Goal: Task Accomplishment & Management: Manage account settings

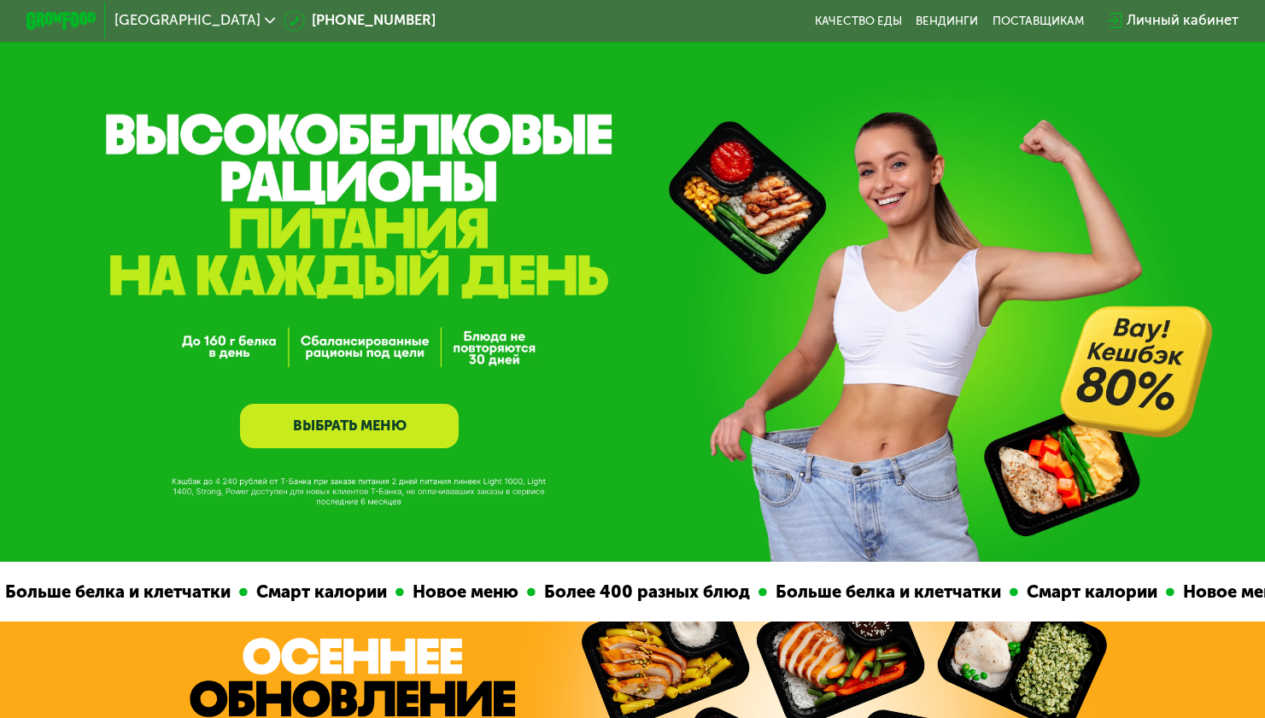
click at [1169, 20] on div "Личный кабинет" at bounding box center [1183, 20] width 112 height 21
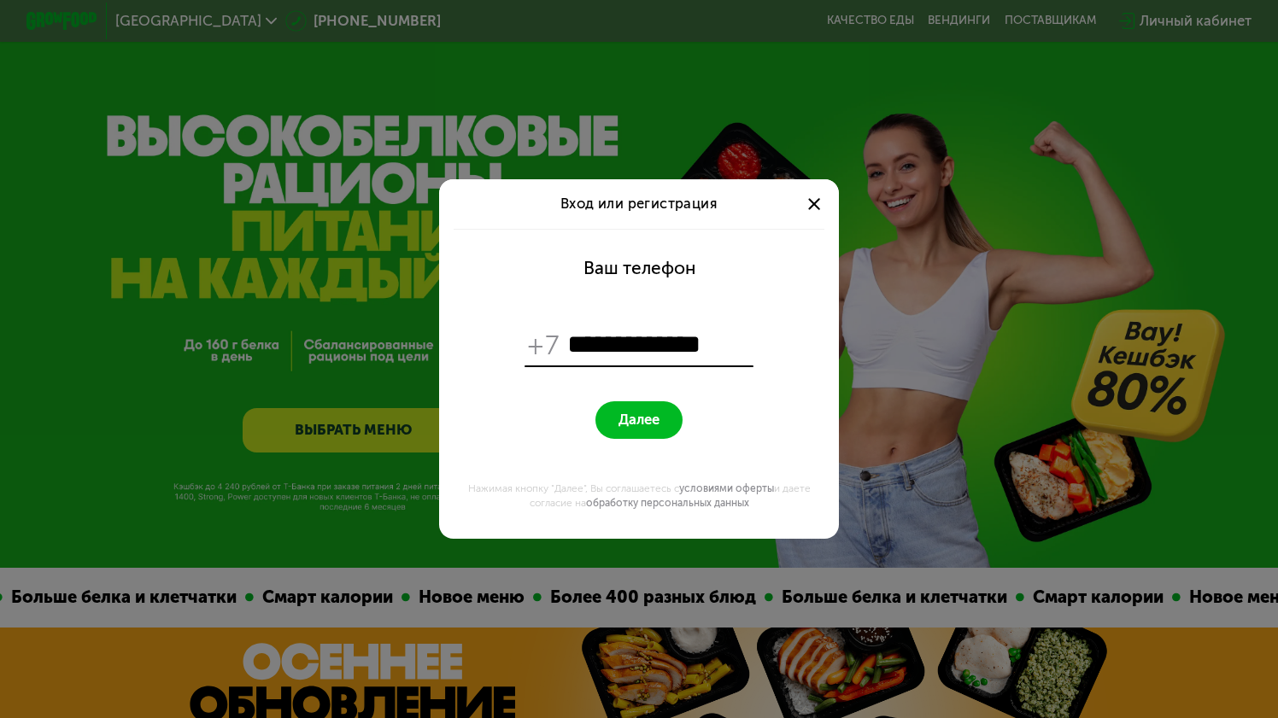
type input "**********"
click at [595, 401] on button "Далее" at bounding box center [638, 420] width 87 height 38
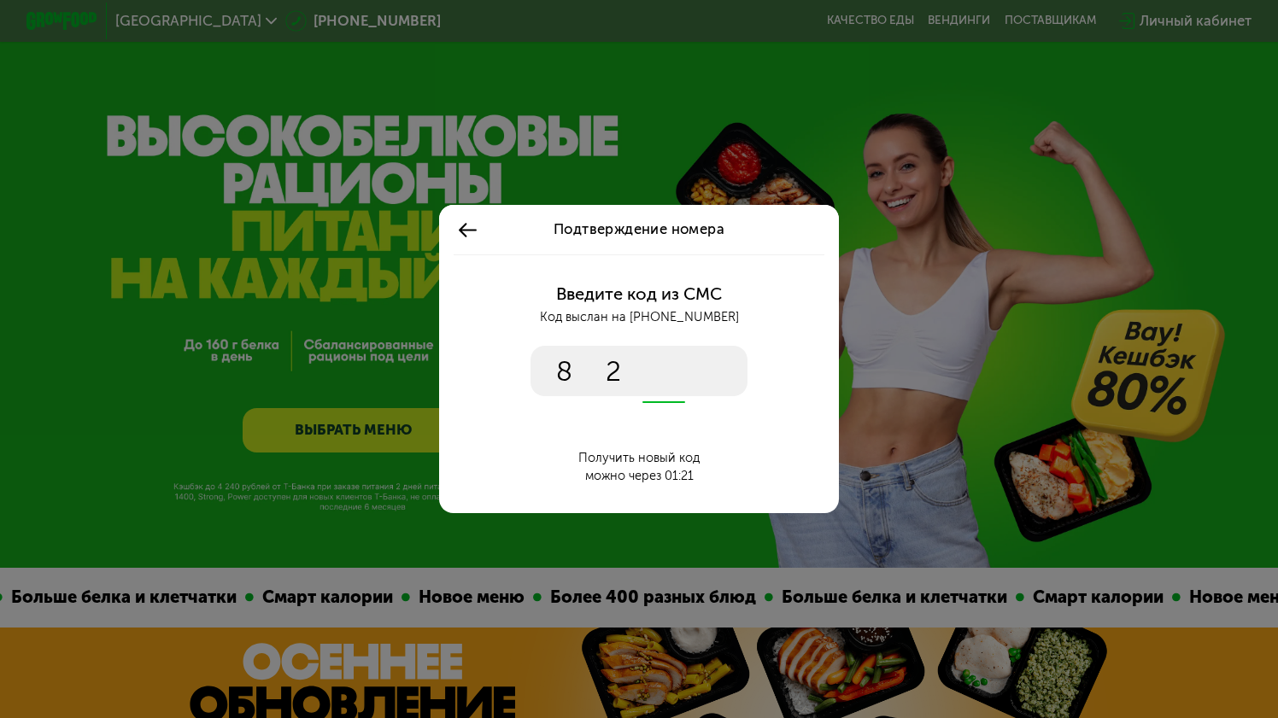
type input "****"
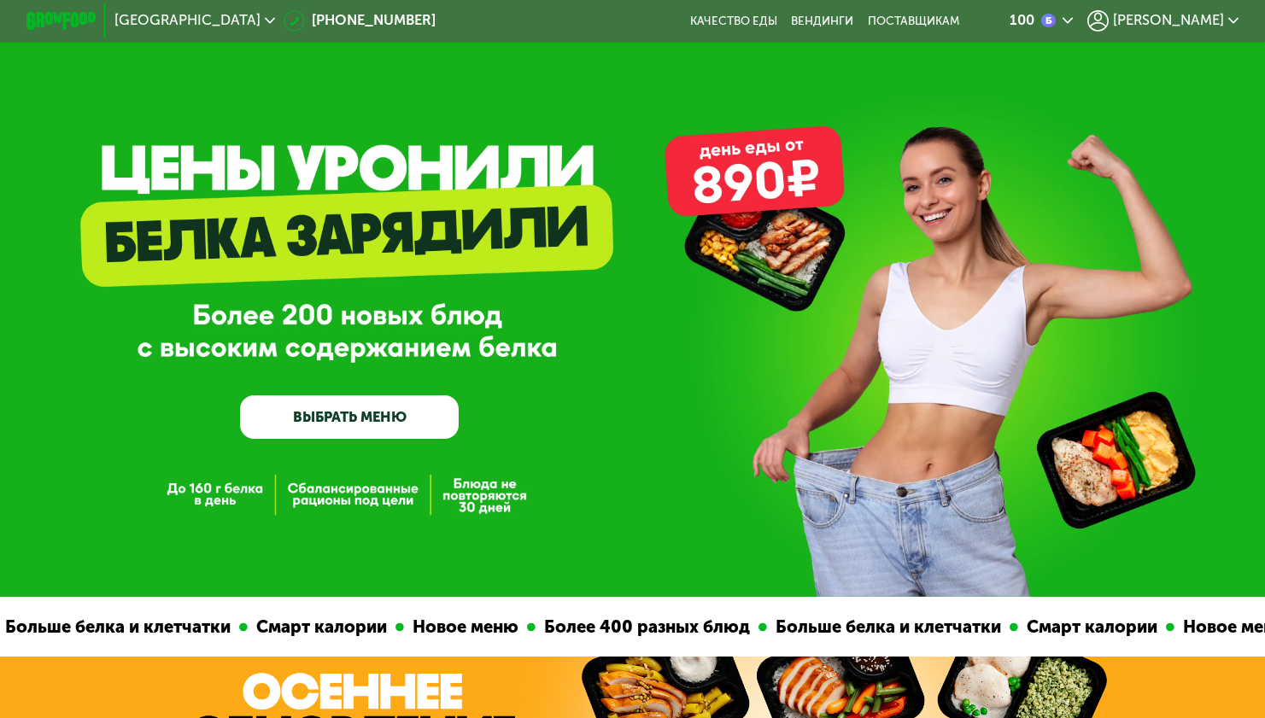
click at [1186, 19] on span "[PERSON_NAME]" at bounding box center [1168, 21] width 111 height 14
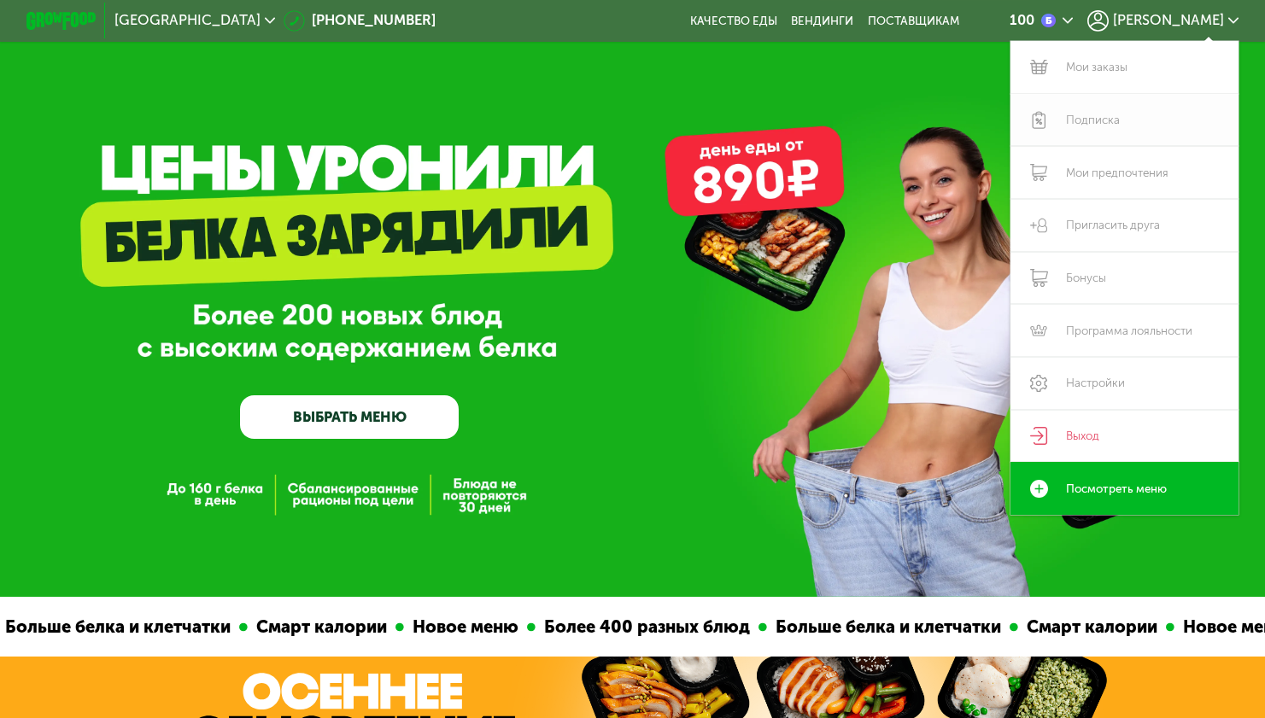
click at [1130, 110] on link "Подписка" at bounding box center [1124, 120] width 228 height 53
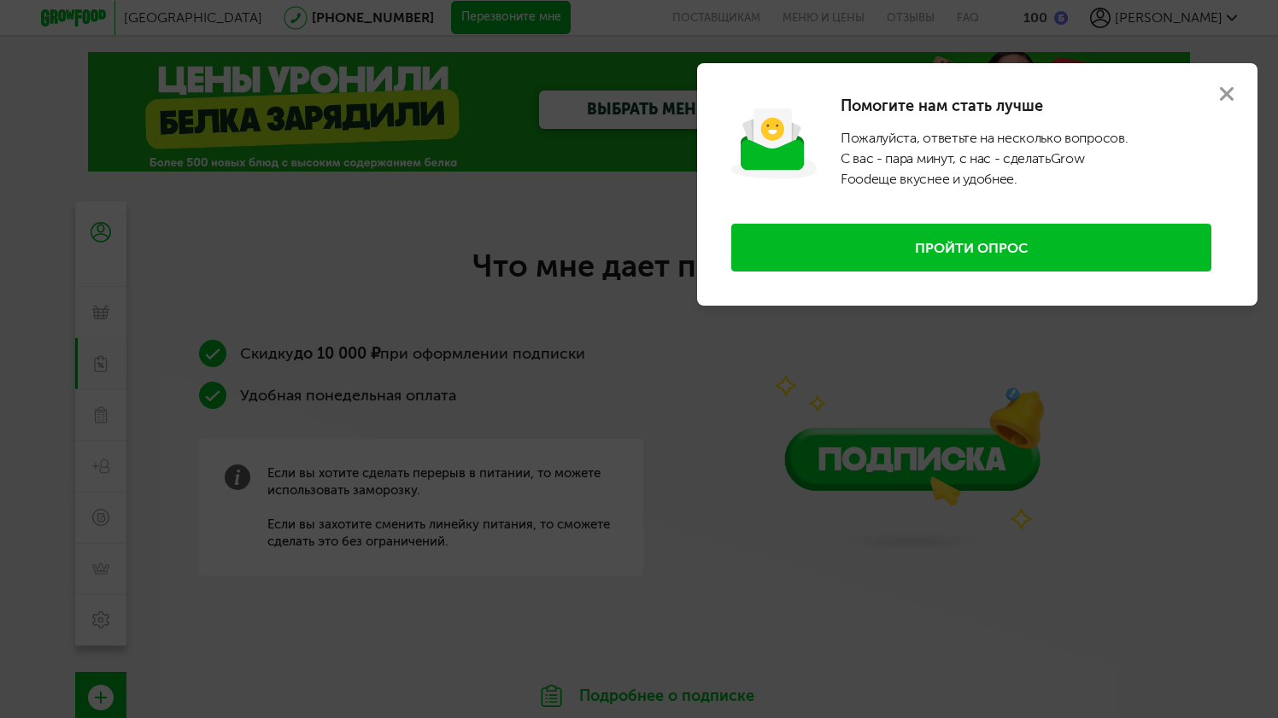
click at [720, 339] on div at bounding box center [639, 359] width 1278 height 718
click at [1230, 90] on use at bounding box center [1227, 94] width 14 height 14
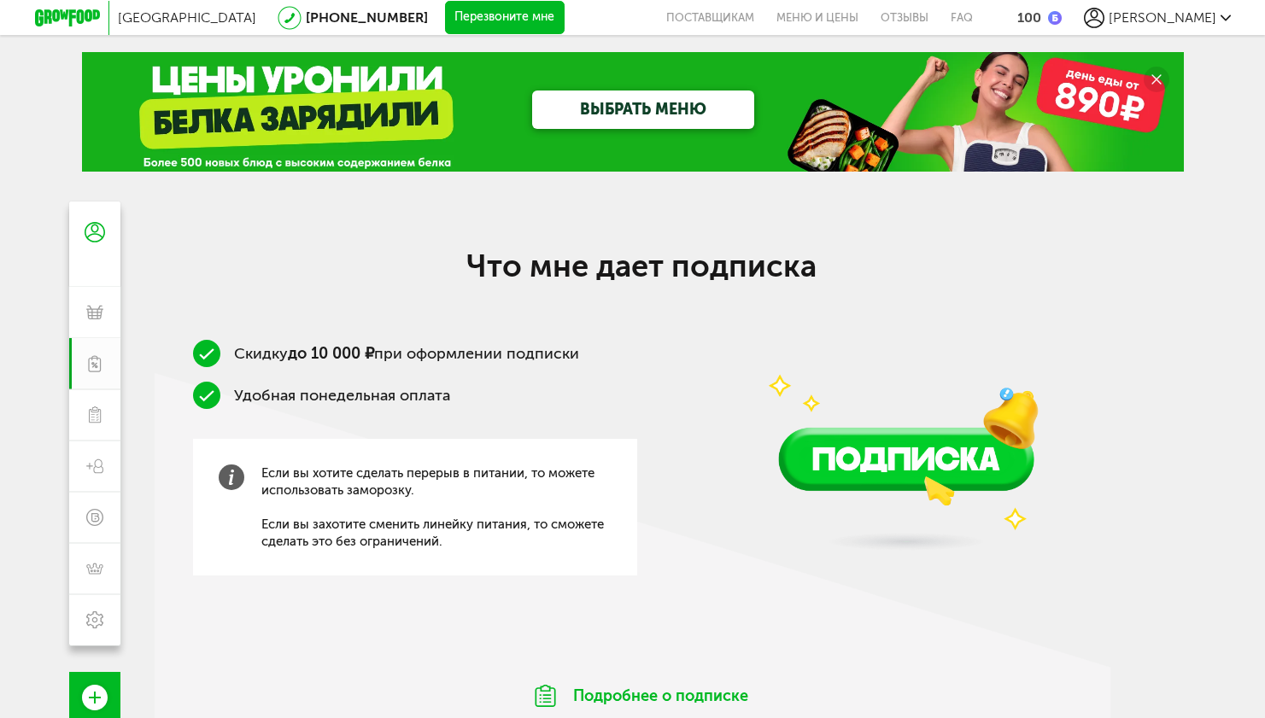
scroll to position [142, 0]
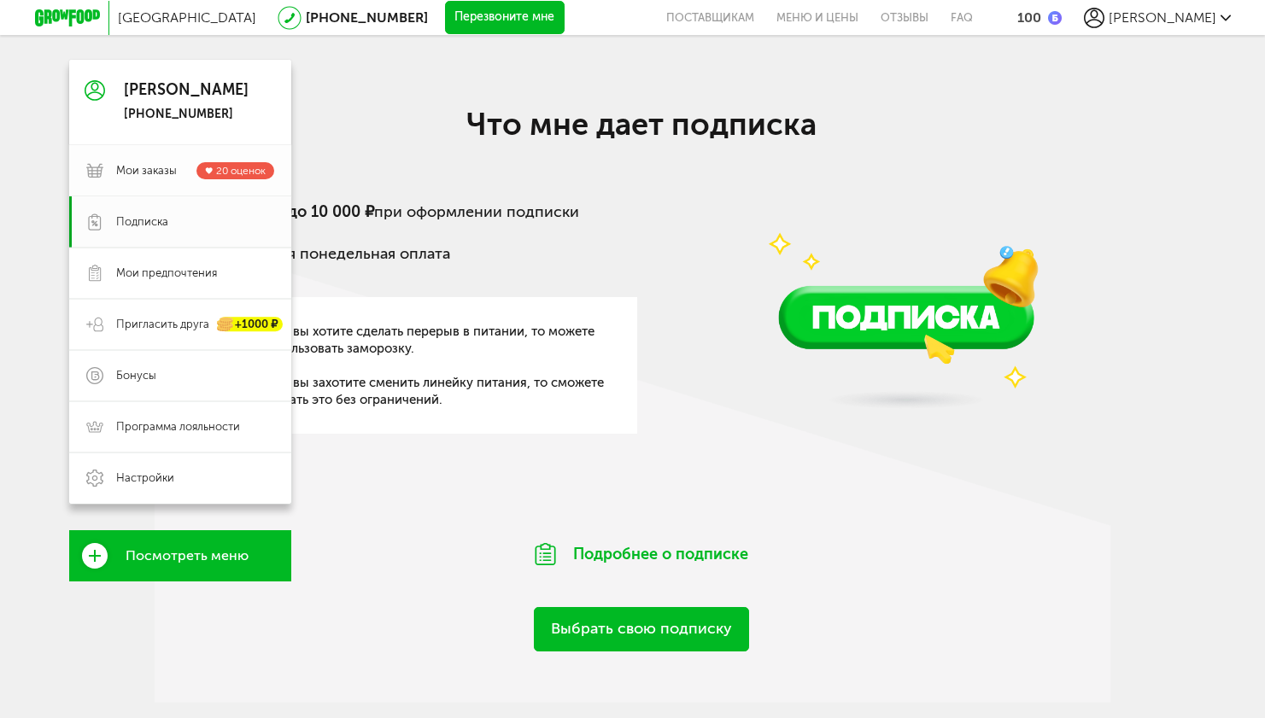
click at [113, 183] on link "Мои заказы 20 оценок" at bounding box center [180, 170] width 222 height 51
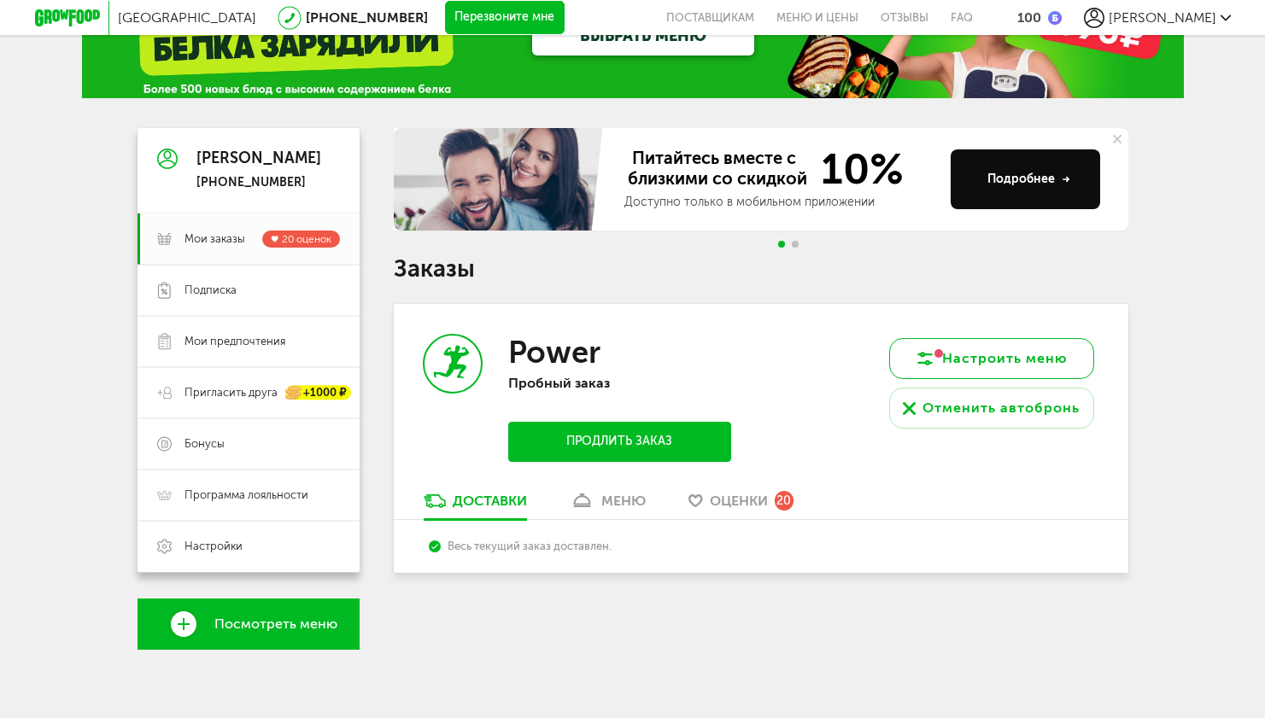
click at [969, 366] on button "Настроить меню" at bounding box center [991, 358] width 205 height 41
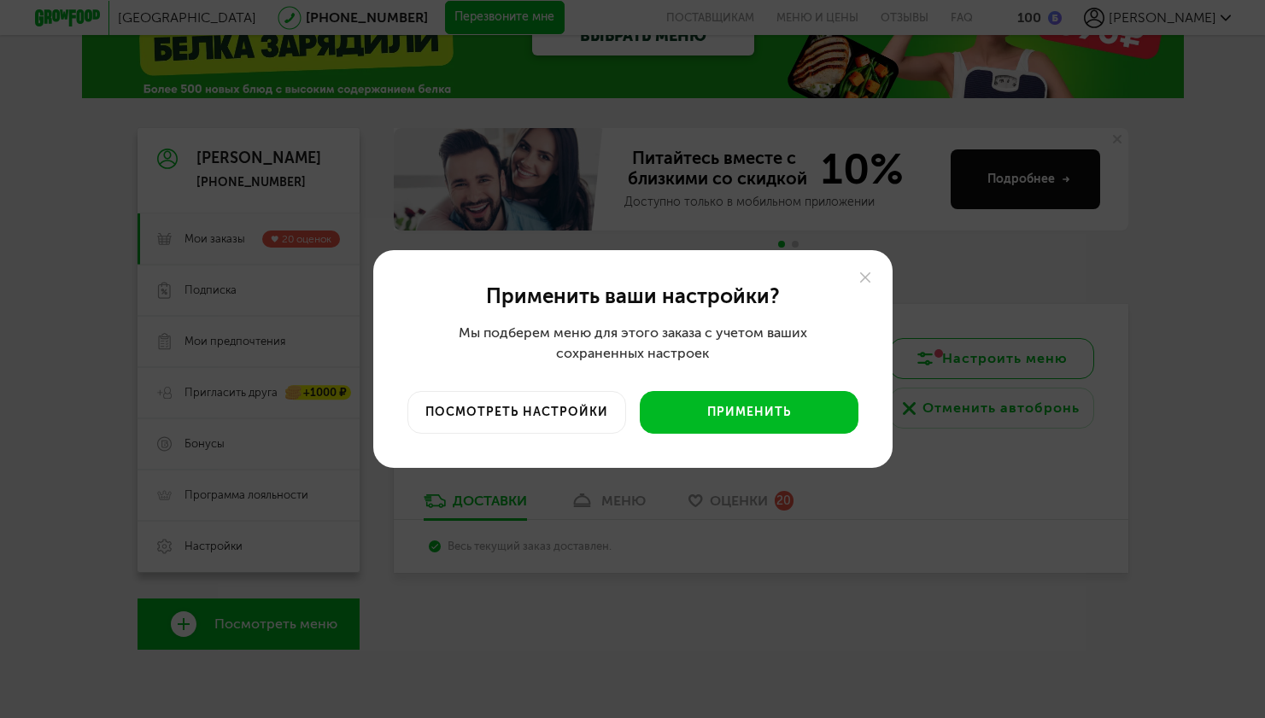
click at [969, 366] on div "Применить ваши настройки? Мы подберем меню для этого заказа с учетом ваших сохр…" at bounding box center [632, 359] width 1265 height 718
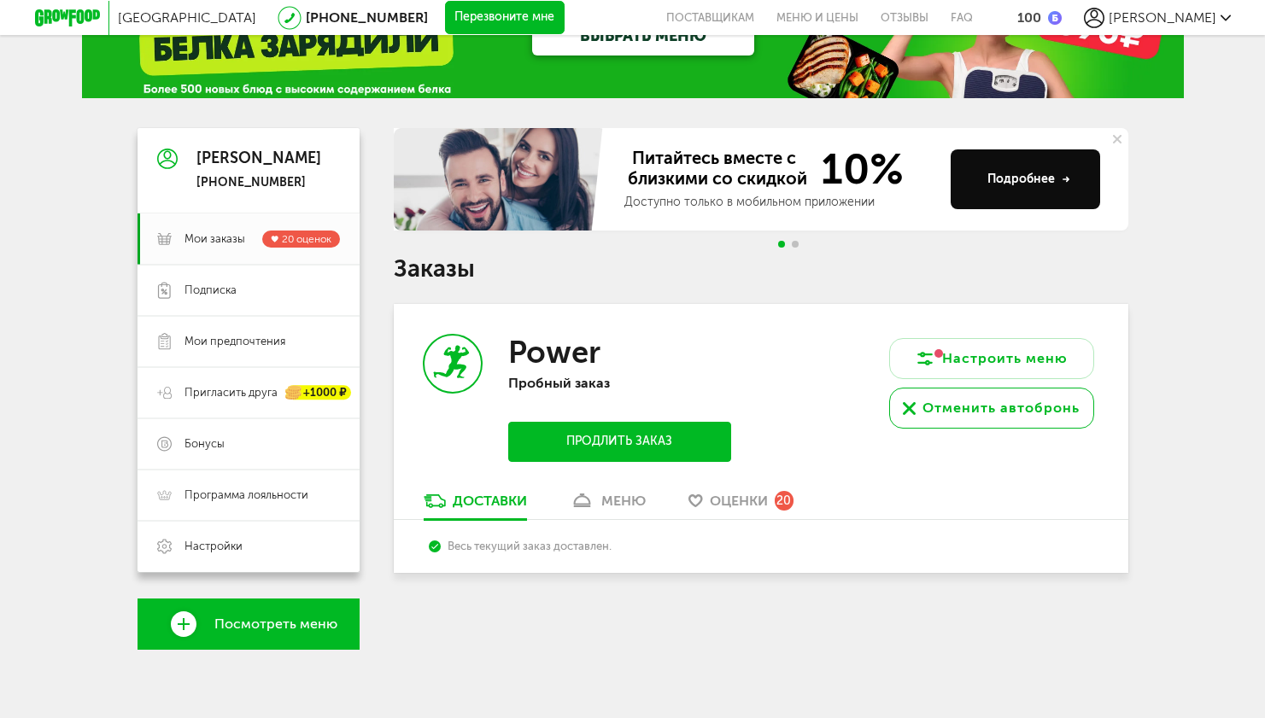
click at [977, 412] on div "Отменить автобронь" at bounding box center [1000, 408] width 157 height 20
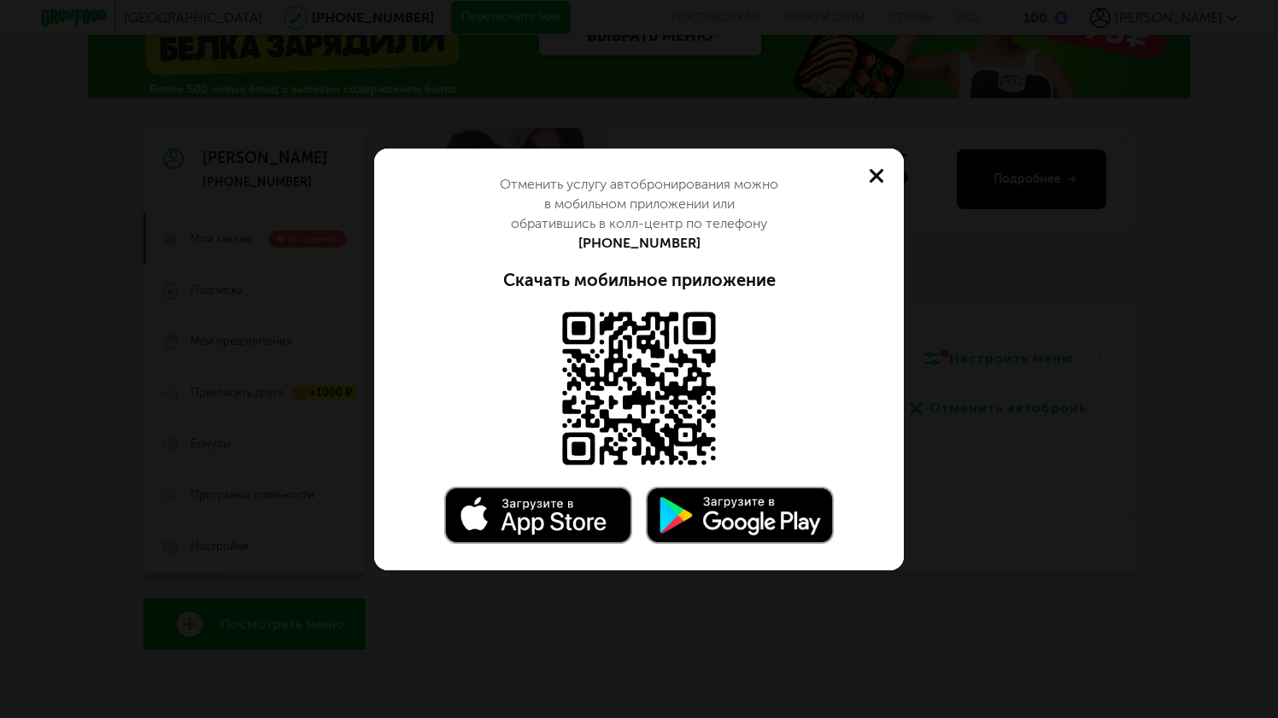
click at [873, 184] on button at bounding box center [876, 176] width 55 height 55
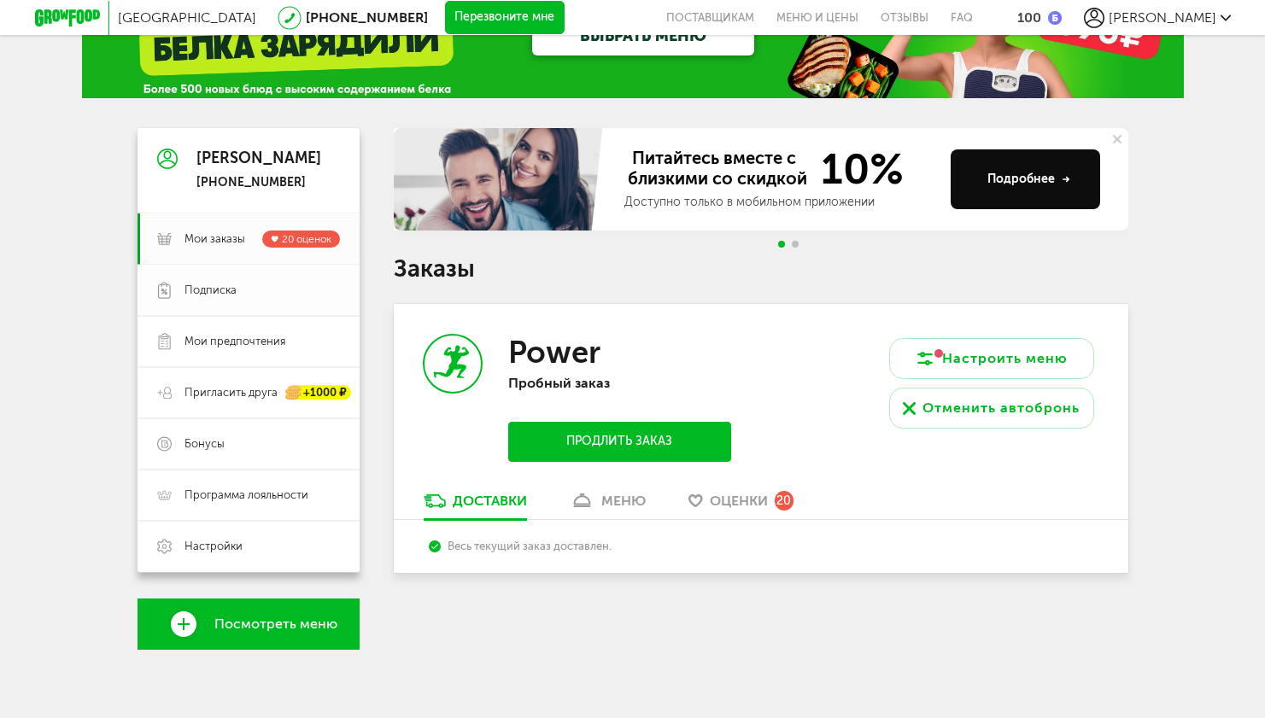
click at [243, 290] on span "Подписка" at bounding box center [261, 290] width 155 height 15
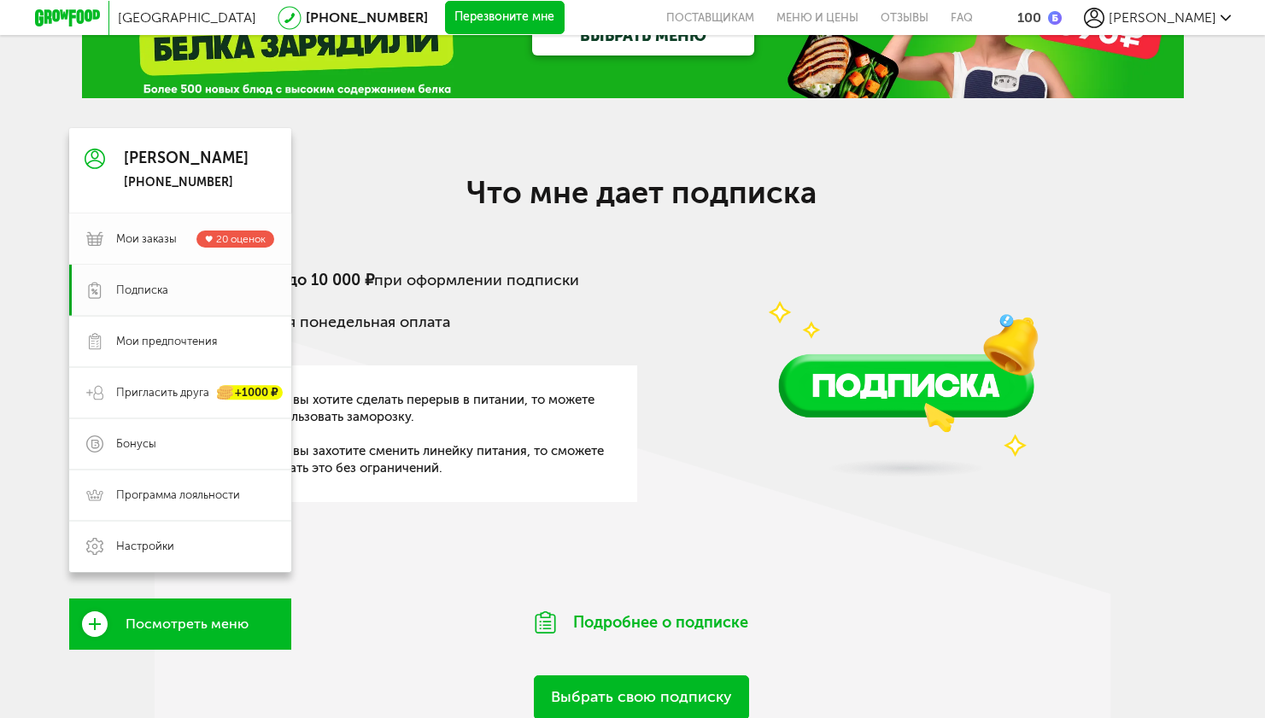
click at [161, 244] on span "Мои заказы" at bounding box center [146, 238] width 61 height 15
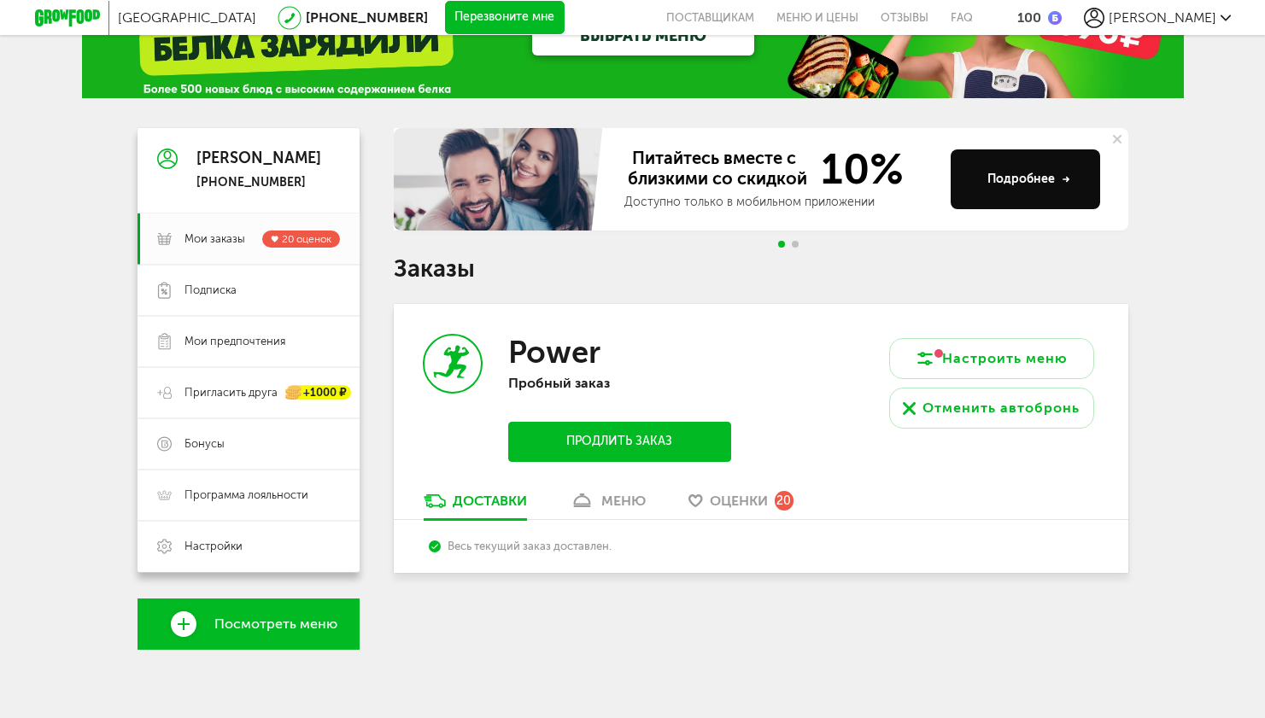
click at [754, 275] on h1 "Заказы" at bounding box center [761, 269] width 735 height 22
